Goal: Transaction & Acquisition: Purchase product/service

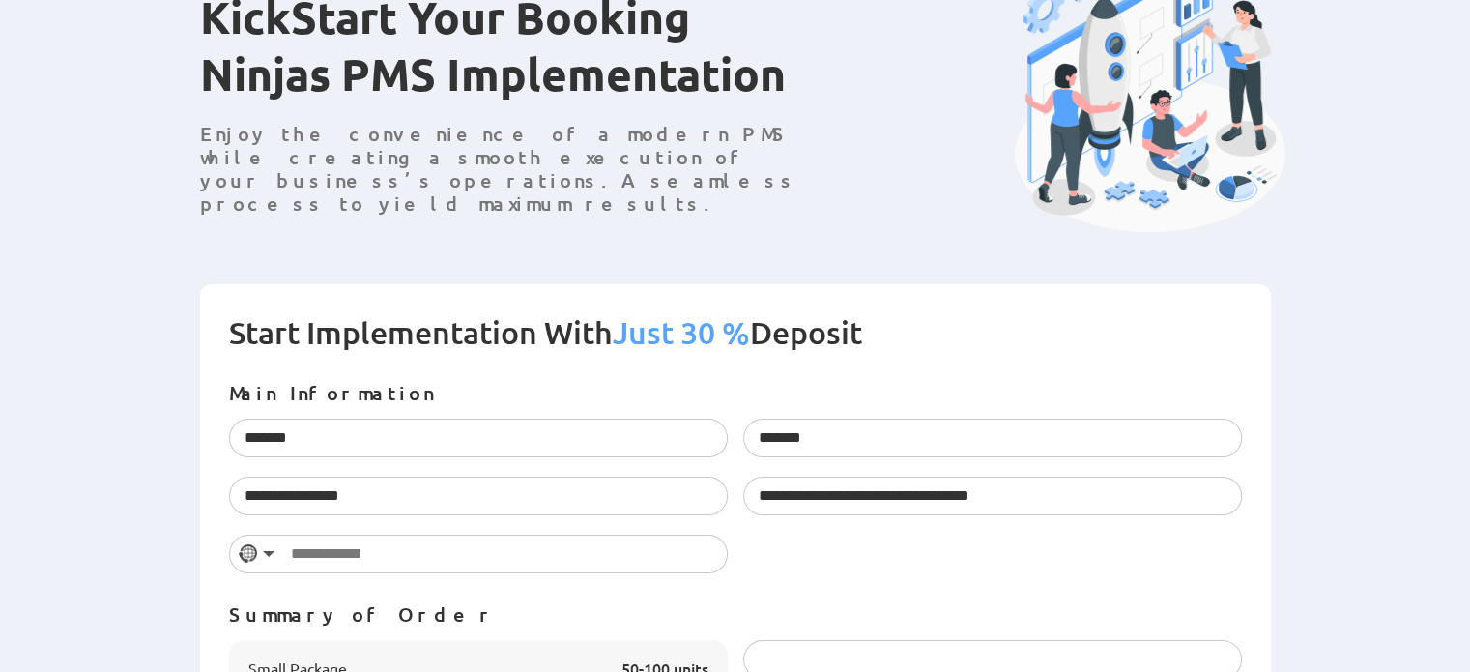
scroll to position [458, 0]
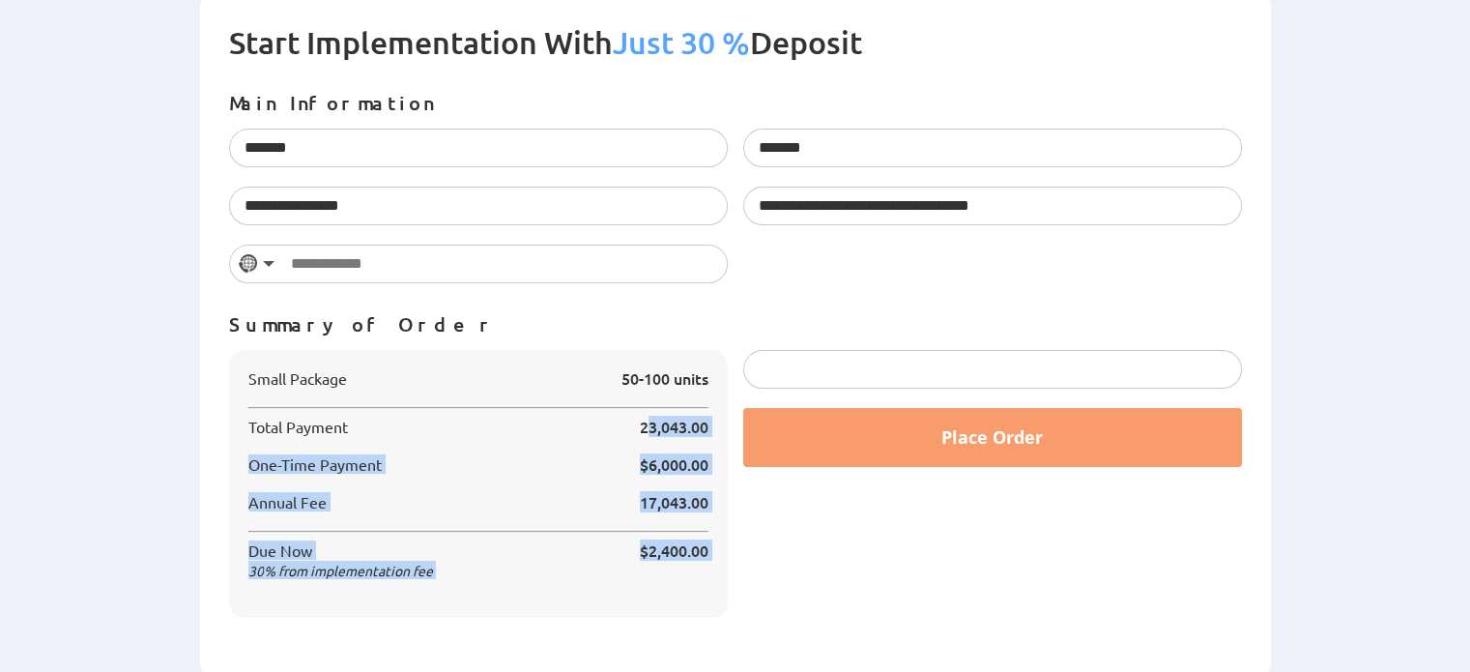
drag, startPoint x: 635, startPoint y: 427, endPoint x: 736, endPoint y: 446, distance: 103.1
click at [736, 446] on div "Small Package 50-100 units Total Payment 23,043.00 $6,000.00 30" at bounding box center [735, 493] width 1028 height 287
click at [673, 428] on span "23,043.00" at bounding box center [674, 426] width 69 height 21
click at [645, 432] on span "23,043.00" at bounding box center [674, 426] width 69 height 18
click at [551, 447] on div "Small Package 50-100 units Total Payment 23,043.00 $6,000.00 17,043.00 30 $2,40…" at bounding box center [478, 484] width 499 height 268
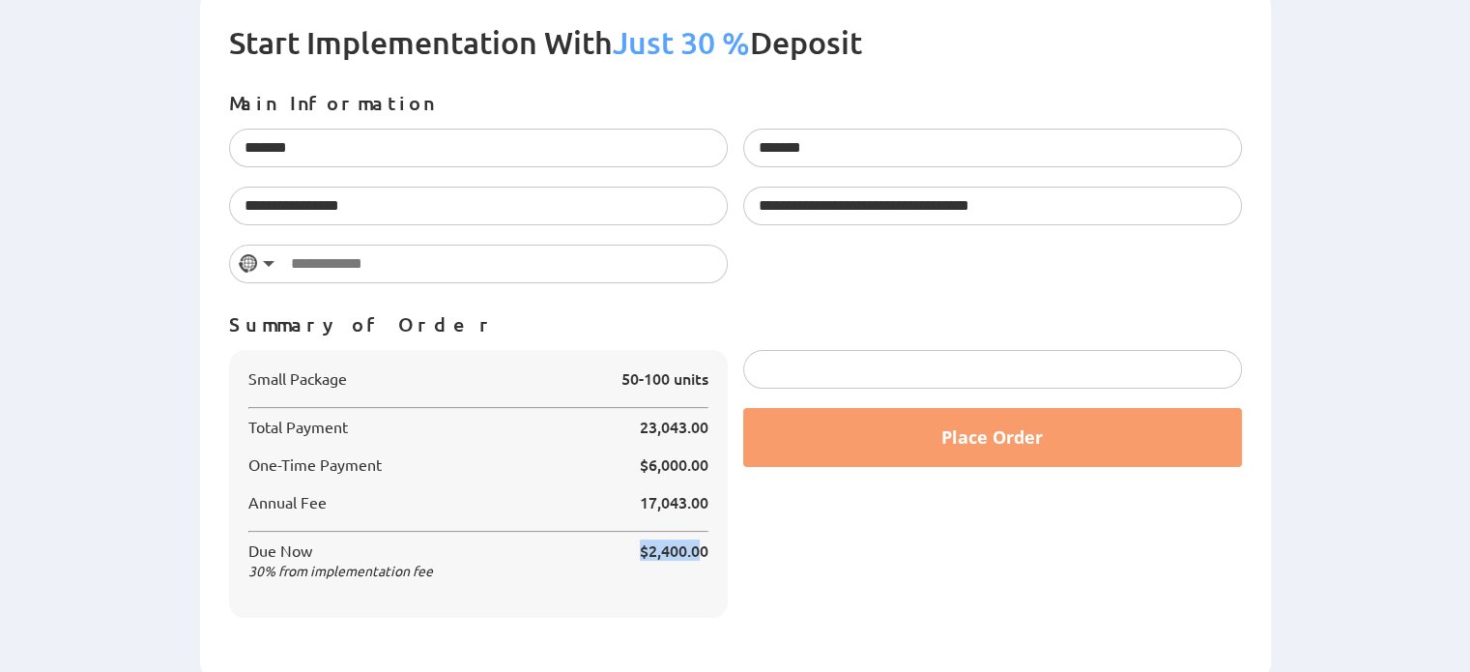
drag, startPoint x: 639, startPoint y: 550, endPoint x: 700, endPoint y: 546, distance: 61.0
click at [700, 546] on span "$2,400.00" at bounding box center [674, 549] width 69 height 21
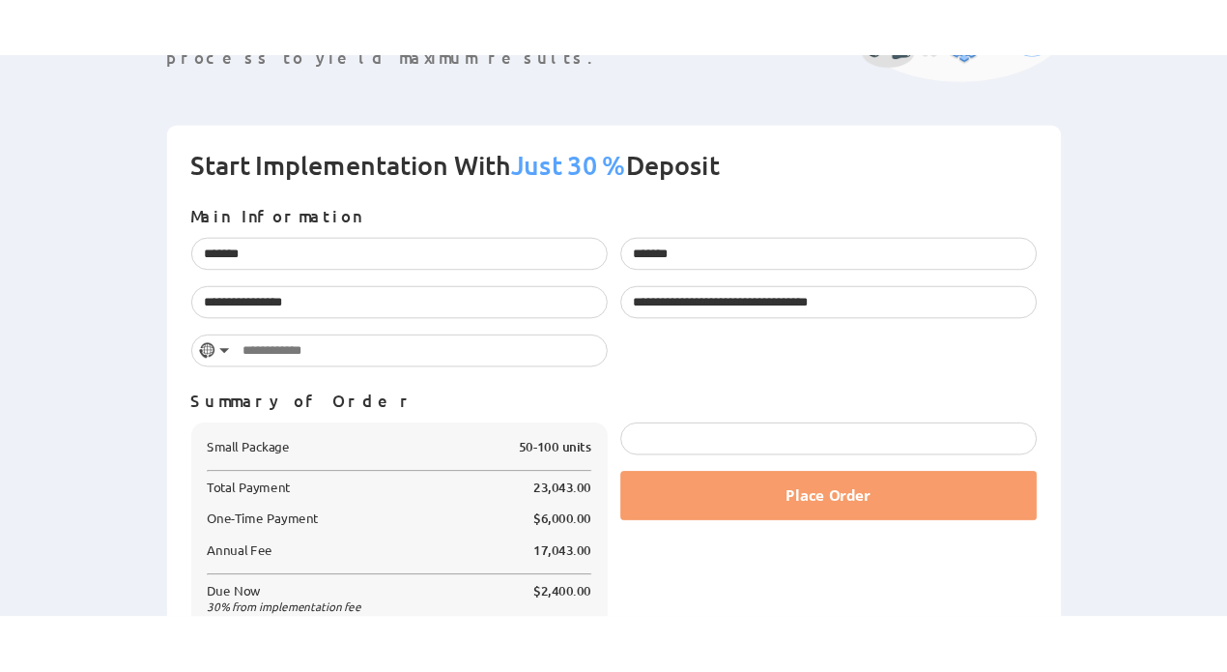
scroll to position [458, 0]
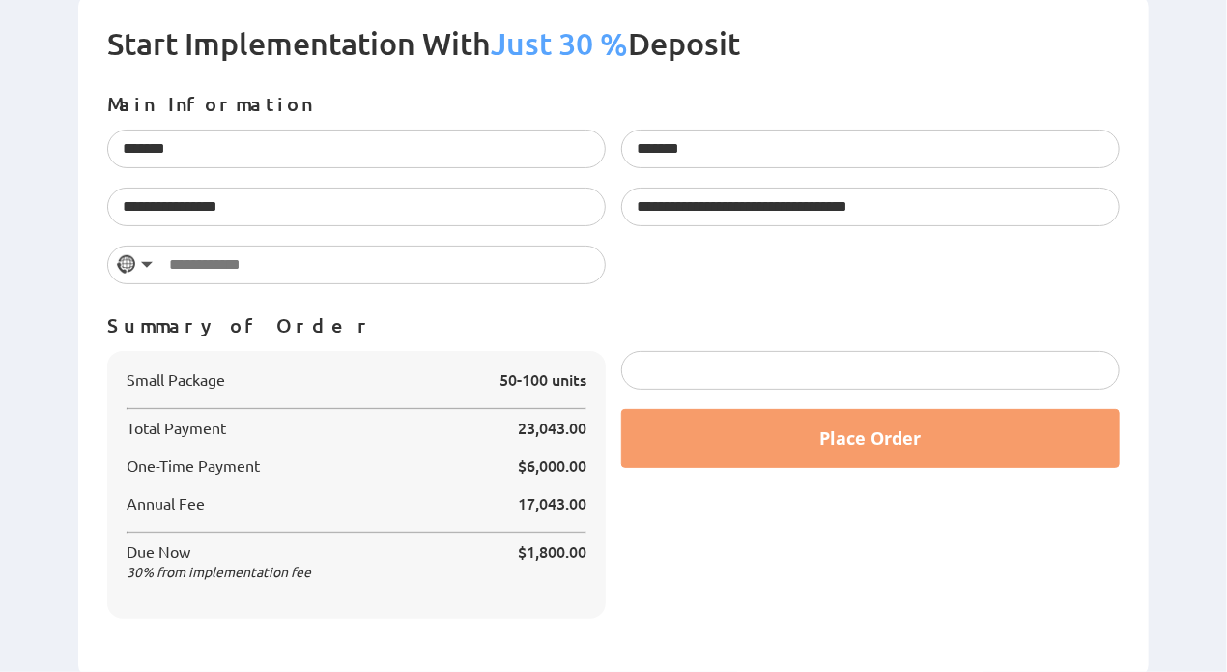
click at [1099, 71] on h2 "Start Implementation With Just 30 % Deposit" at bounding box center [613, 58] width 1013 height 68
